Goal: Transaction & Acquisition: Book appointment/travel/reservation

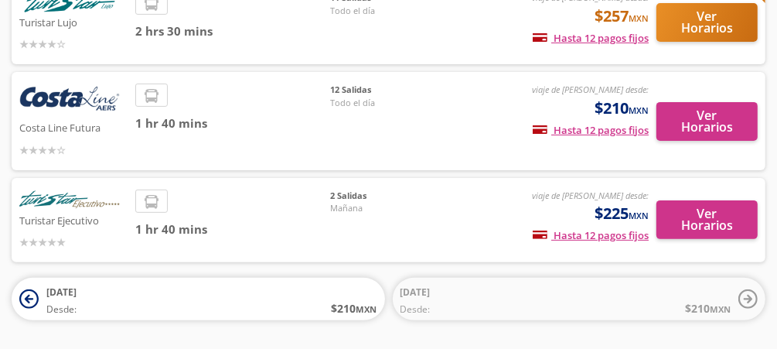
scroll to position [155, 0]
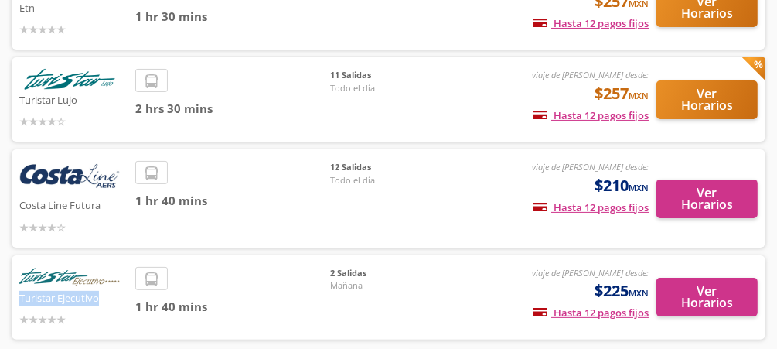
drag, startPoint x: 111, startPoint y: 288, endPoint x: 19, endPoint y: 288, distance: 91.2
click at [19, 288] on p "Turistar Ejecutivo" at bounding box center [73, 297] width 108 height 19
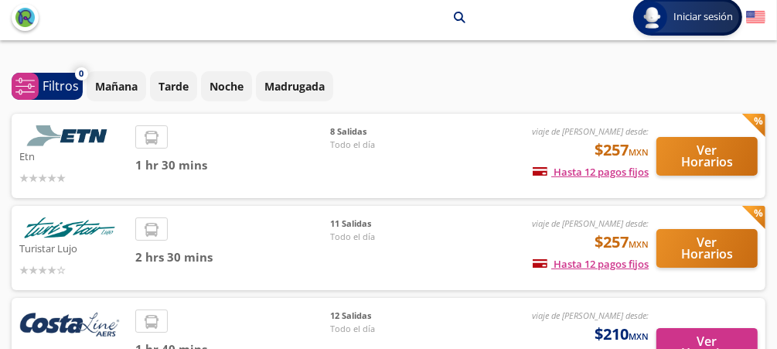
scroll to position [0, 0]
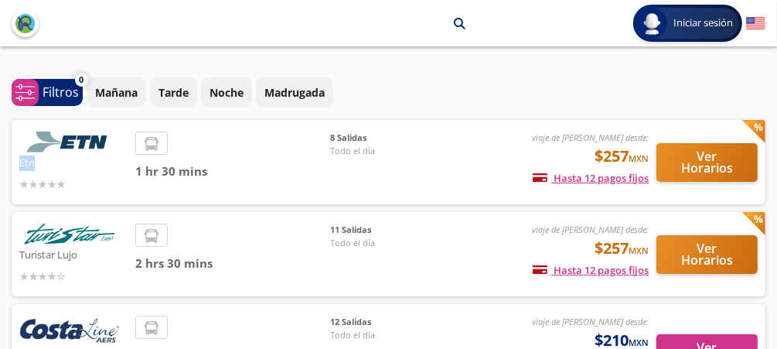
drag, startPoint x: 84, startPoint y: 152, endPoint x: 0, endPoint y: 163, distance: 85.0
click at [0, 163] on div "¿Con qué línea quieres salir? Ordenar por 0 system-uicons:filtering Filtros che…" at bounding box center [388, 307] width 777 height 490
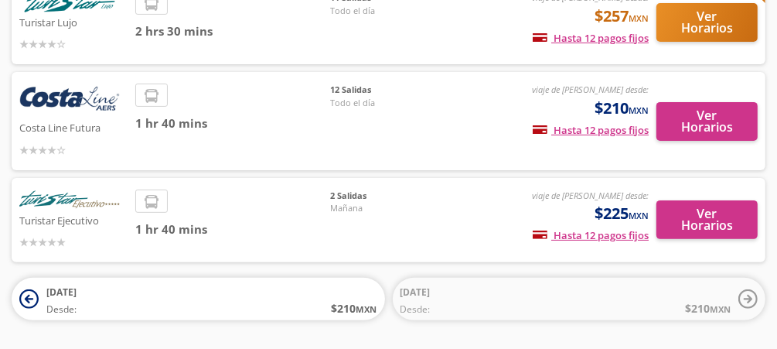
scroll to position [155, 0]
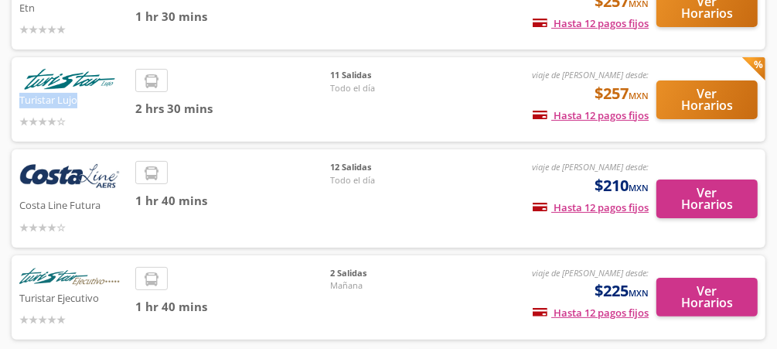
drag, startPoint x: 88, startPoint y: 97, endPoint x: 15, endPoint y: 90, distance: 72.9
click at [15, 90] on div "Turistar Lujo viaje de ida desde: $257 MXN Hasta 12 pagos fijos Pagos fijos en …" at bounding box center [389, 99] width 754 height 84
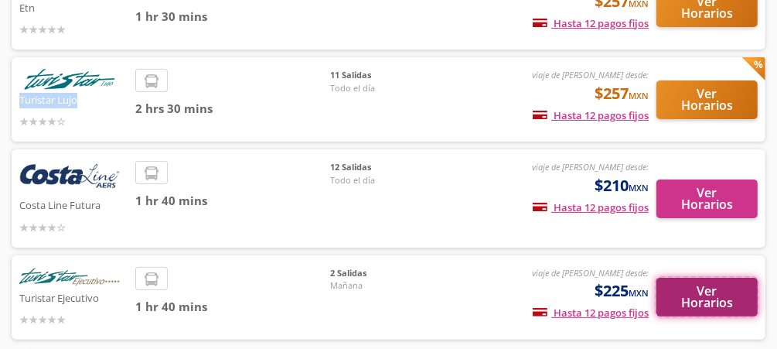
click at [699, 278] on button "Ver Horarios" at bounding box center [706, 297] width 101 height 39
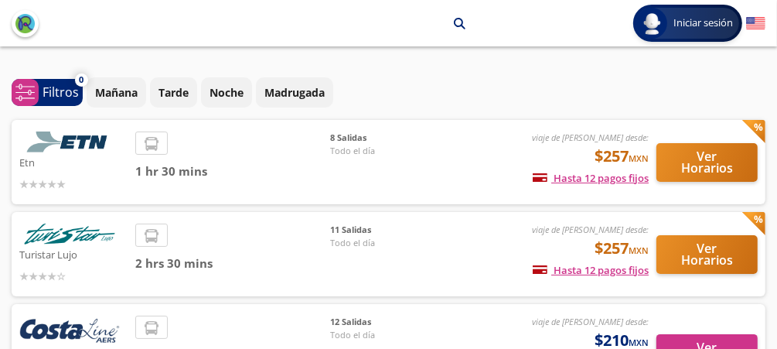
click at [80, 141] on img at bounding box center [69, 141] width 100 height 21
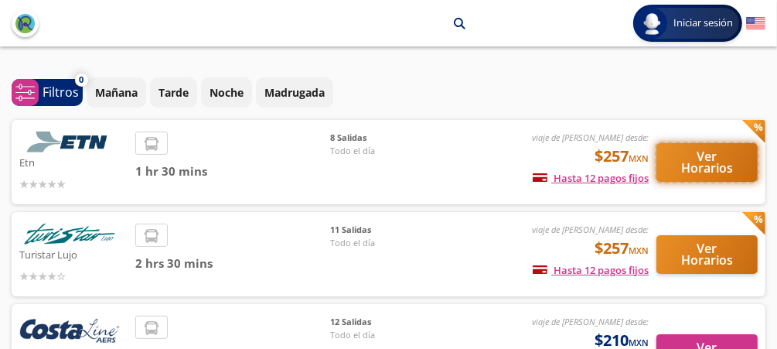
click at [673, 150] on button "Ver Horarios" at bounding box center [706, 162] width 101 height 39
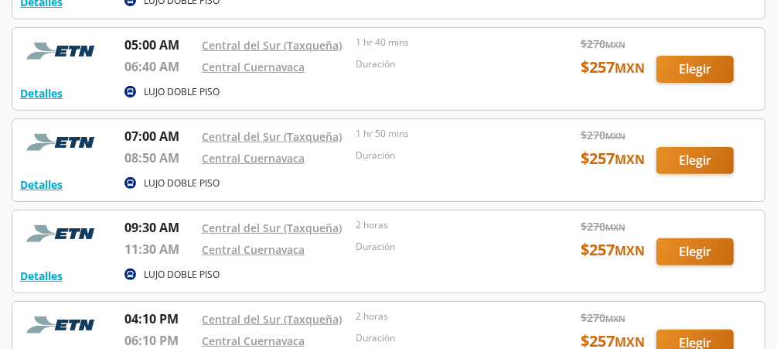
scroll to position [309, 0]
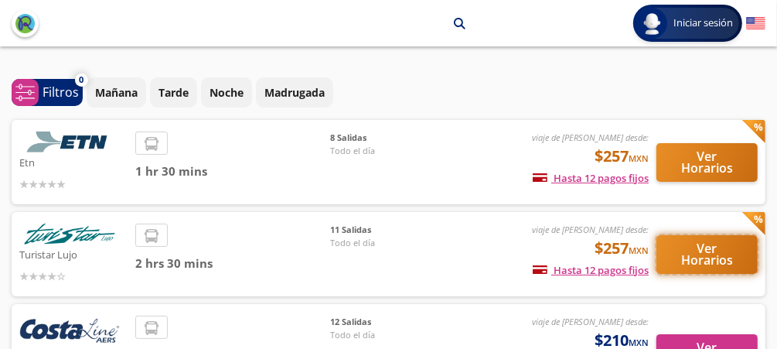
click at [703, 246] on button "Ver Horarios" at bounding box center [706, 254] width 101 height 39
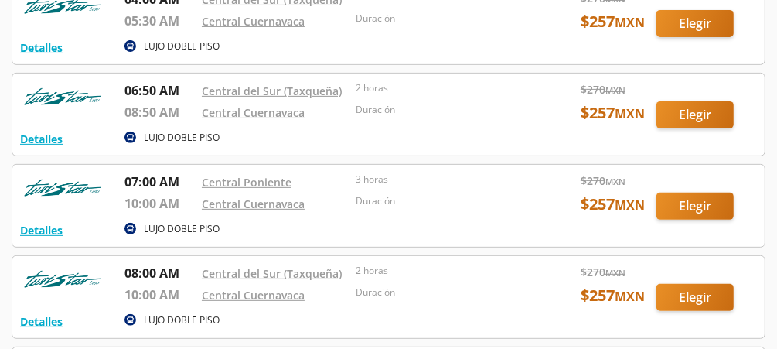
scroll to position [309, 0]
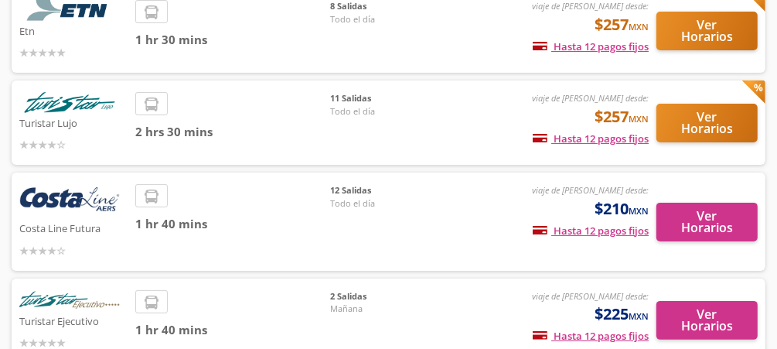
scroll to position [155, 0]
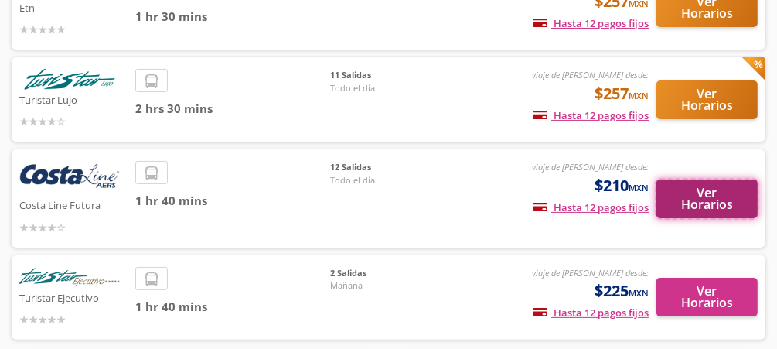
click at [727, 198] on button "Ver Horarios" at bounding box center [706, 198] width 101 height 39
